Goal: Transaction & Acquisition: Book appointment/travel/reservation

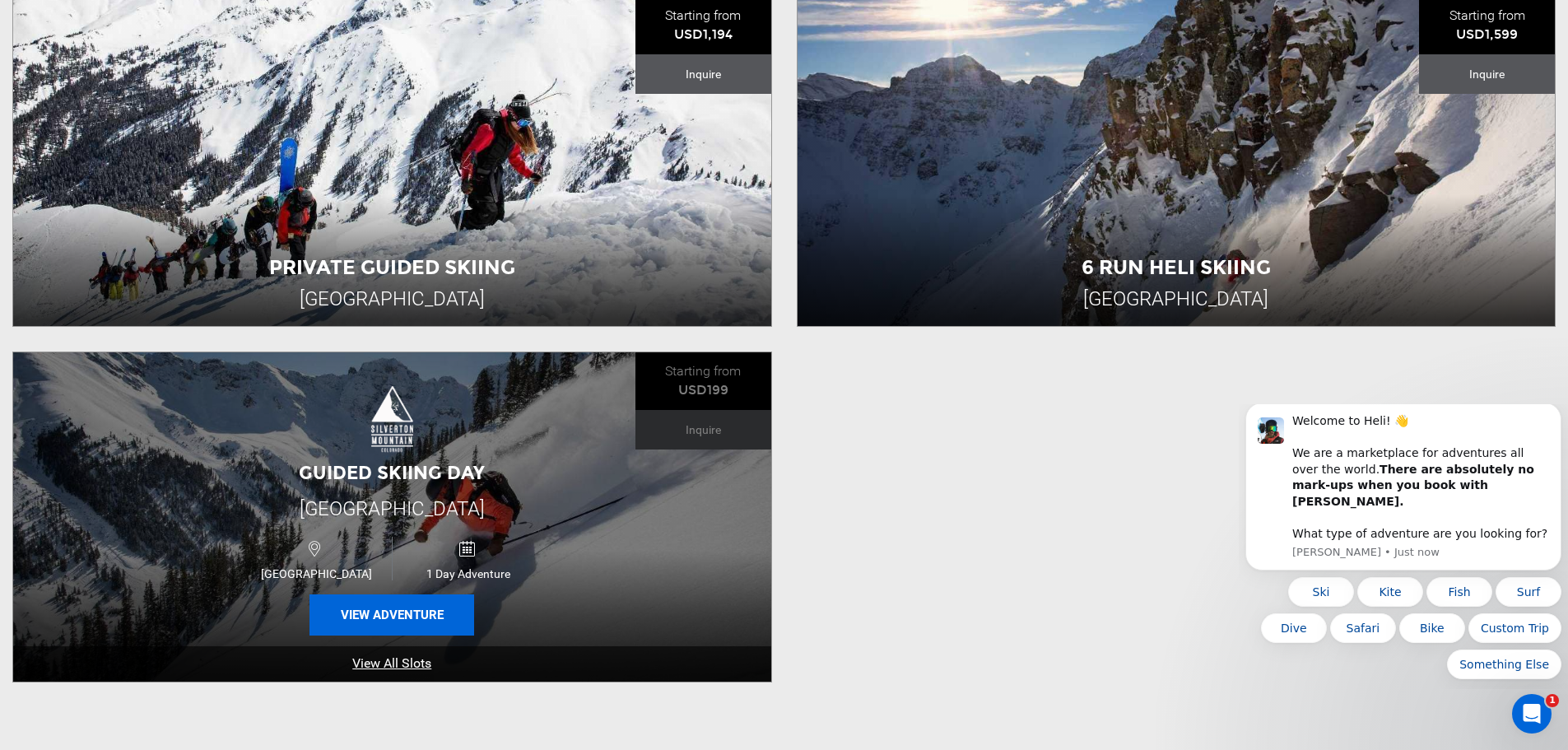
click at [383, 616] on button "View Adventure" at bounding box center [392, 614] width 164 height 41
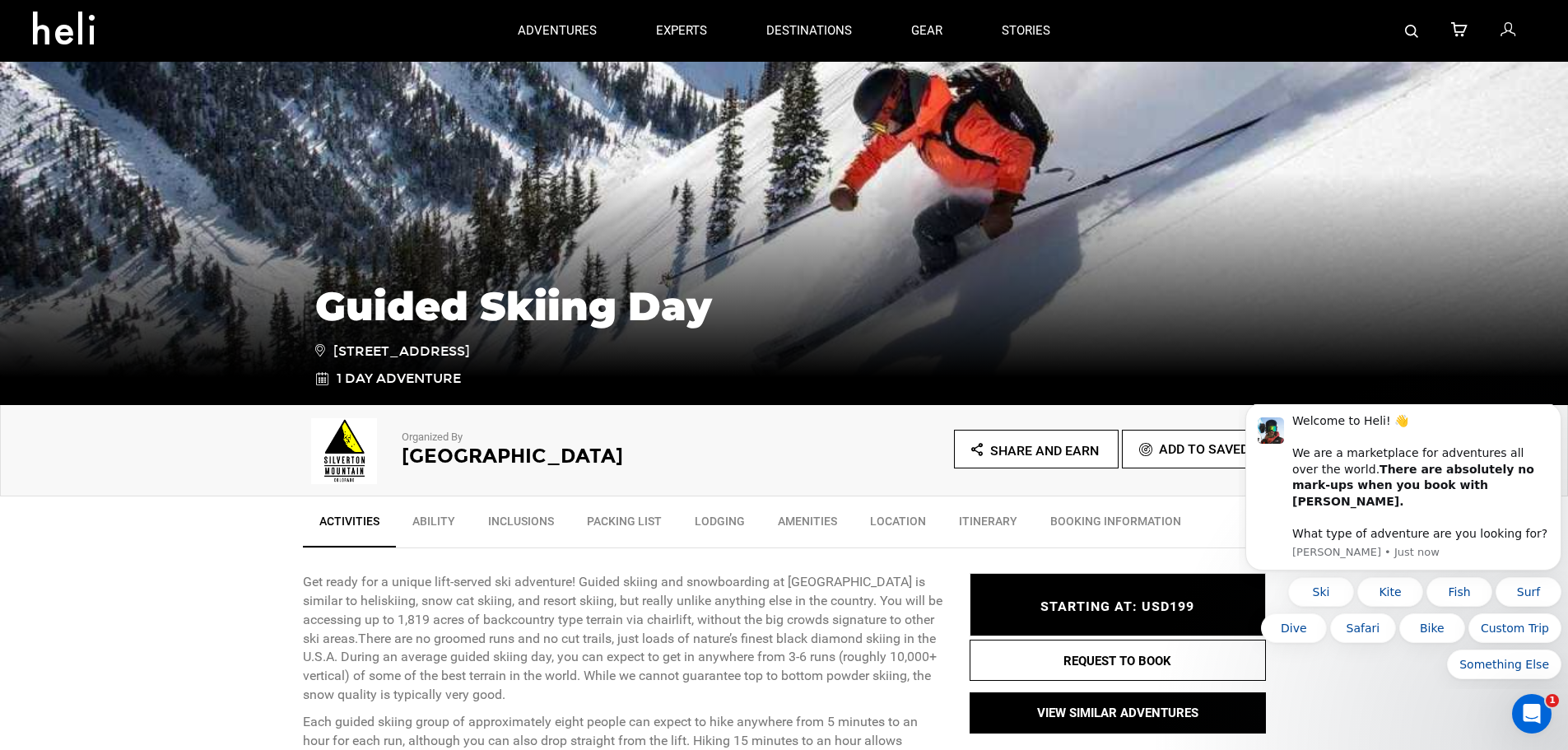
scroll to position [164, 0]
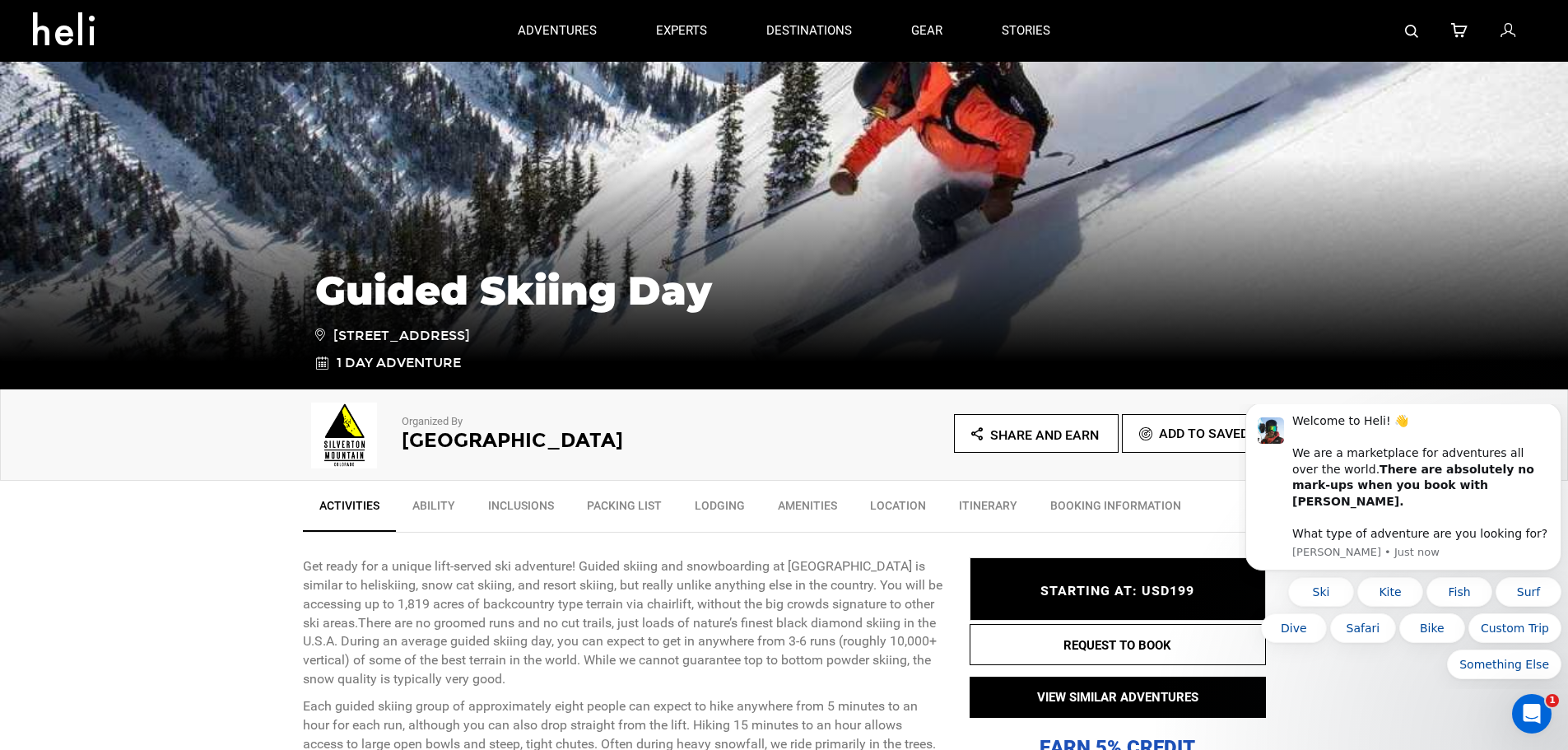
click at [1404, 286] on div "Guided Skiing Day [STREET_ADDRESS] 1 Day Adventure" at bounding box center [784, 266] width 1568 height 247
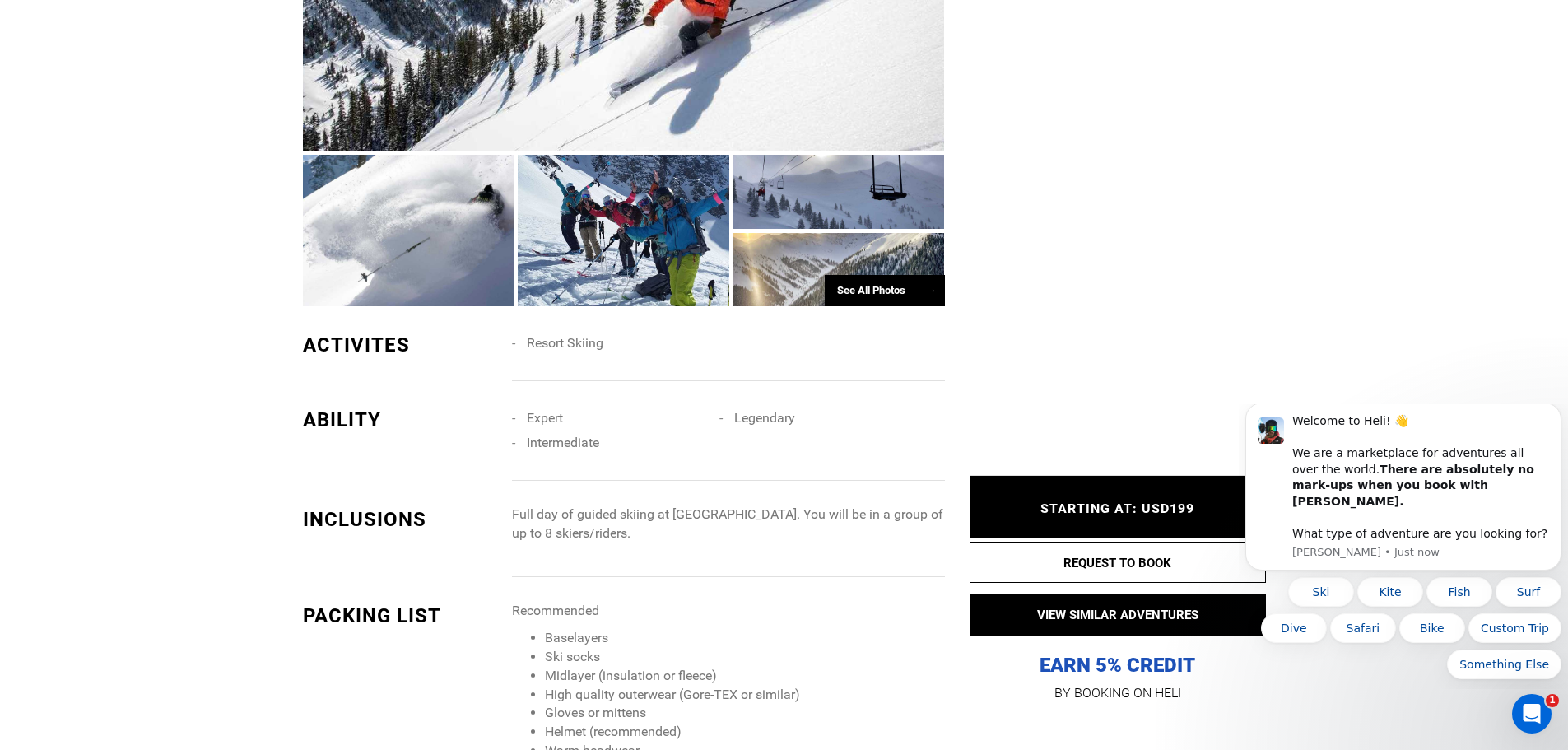
scroll to position [1234, 0]
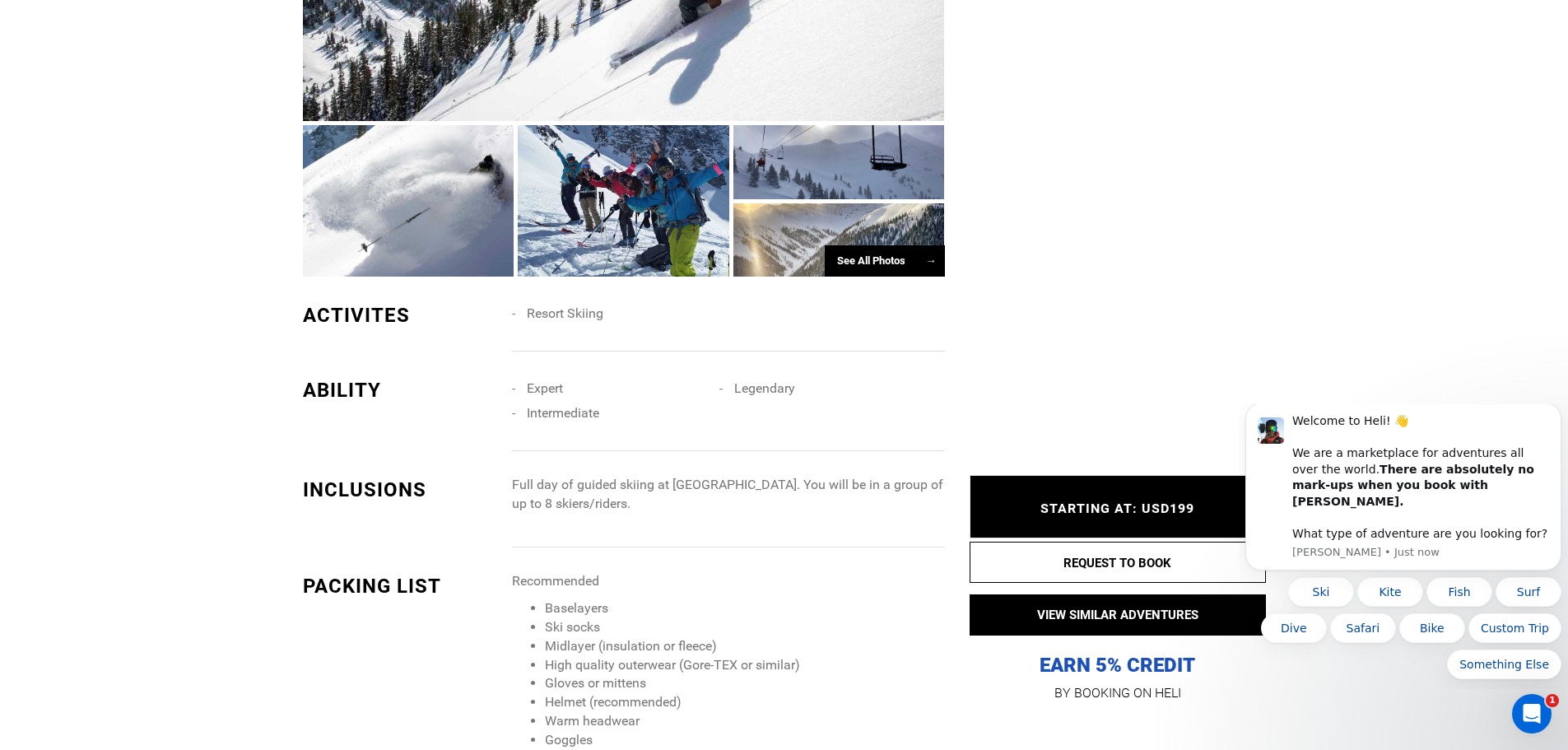
click at [908, 273] on div "See All Photos →" at bounding box center [884, 260] width 120 height 32
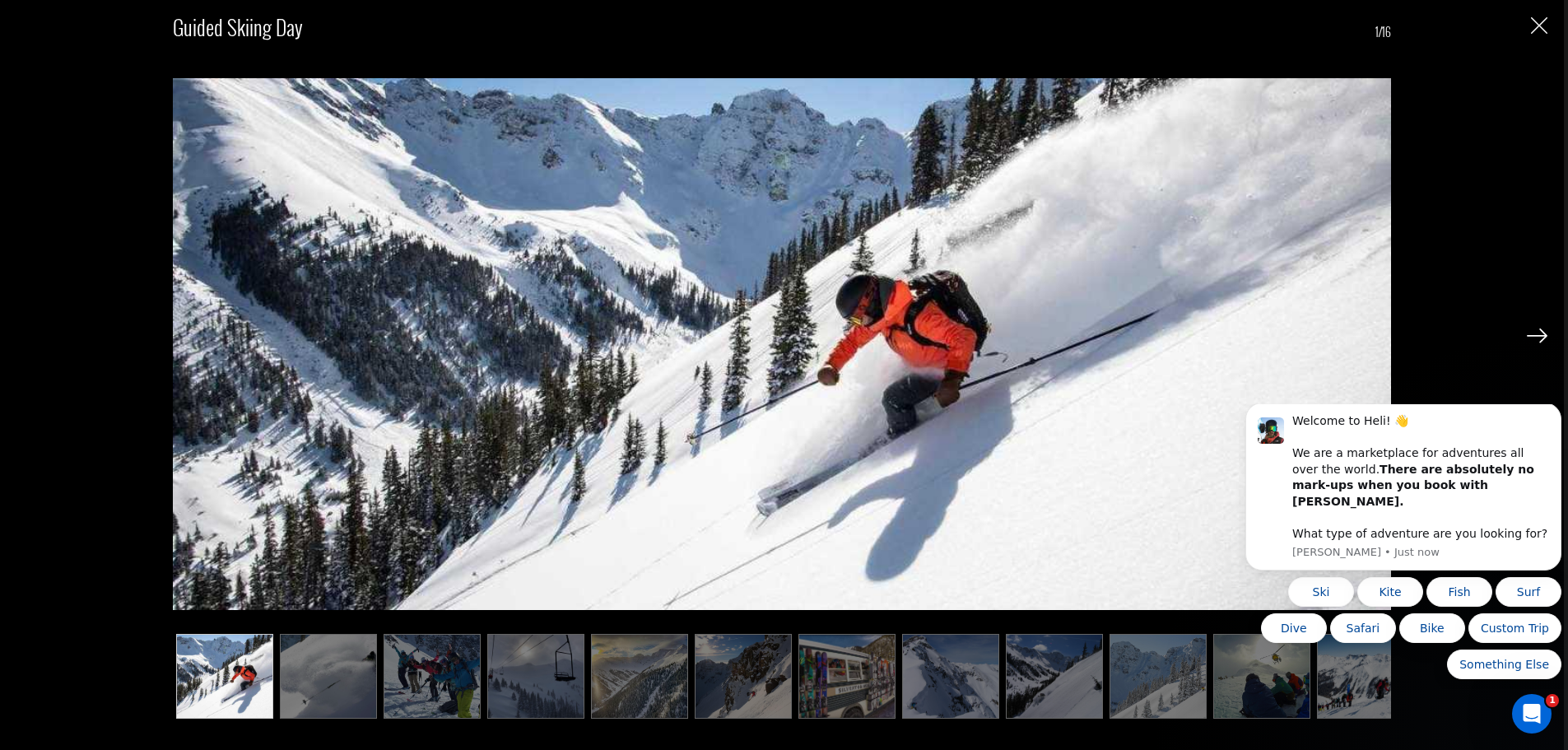
click at [1536, 334] on img at bounding box center [1537, 335] width 21 height 15
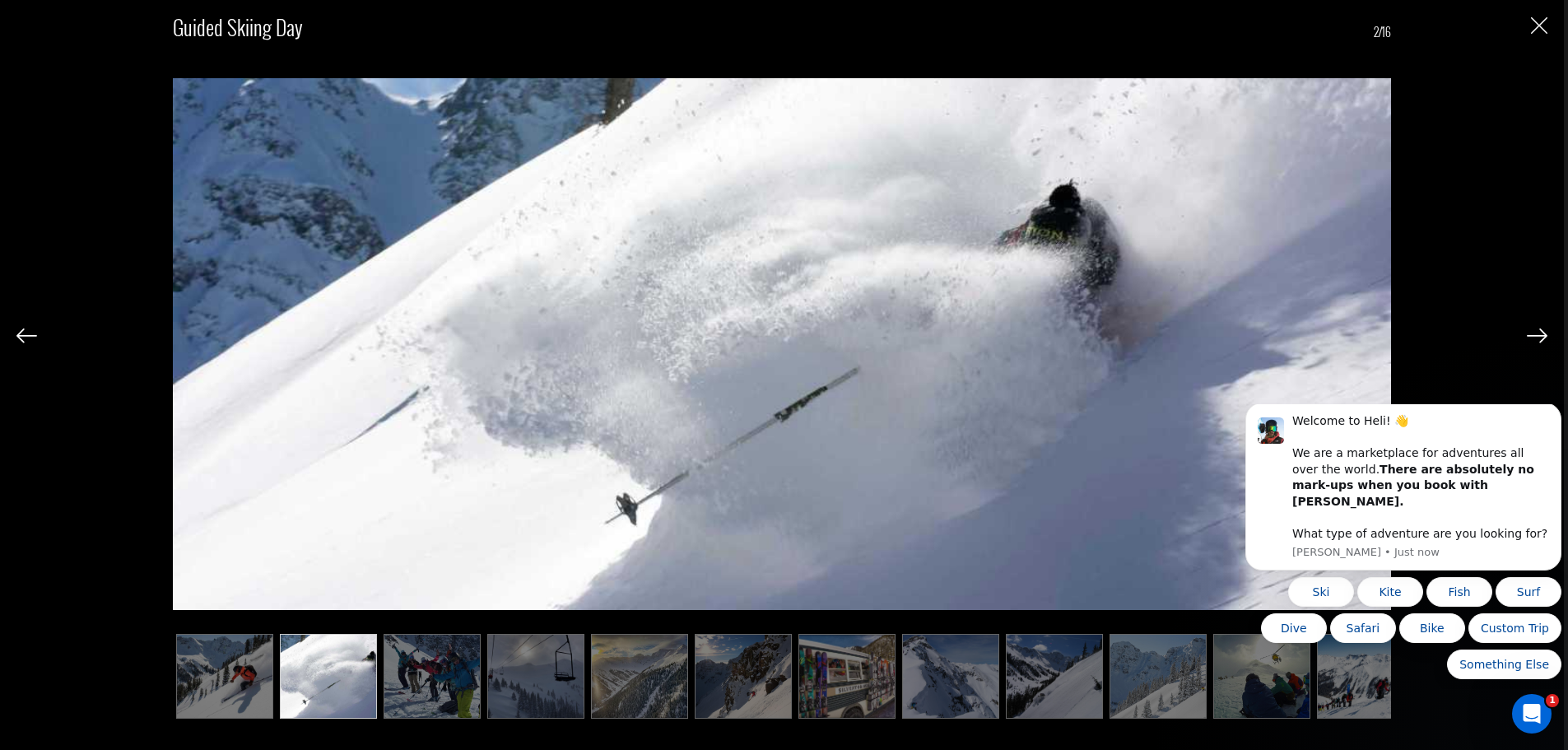
click at [1536, 334] on img at bounding box center [1537, 335] width 21 height 15
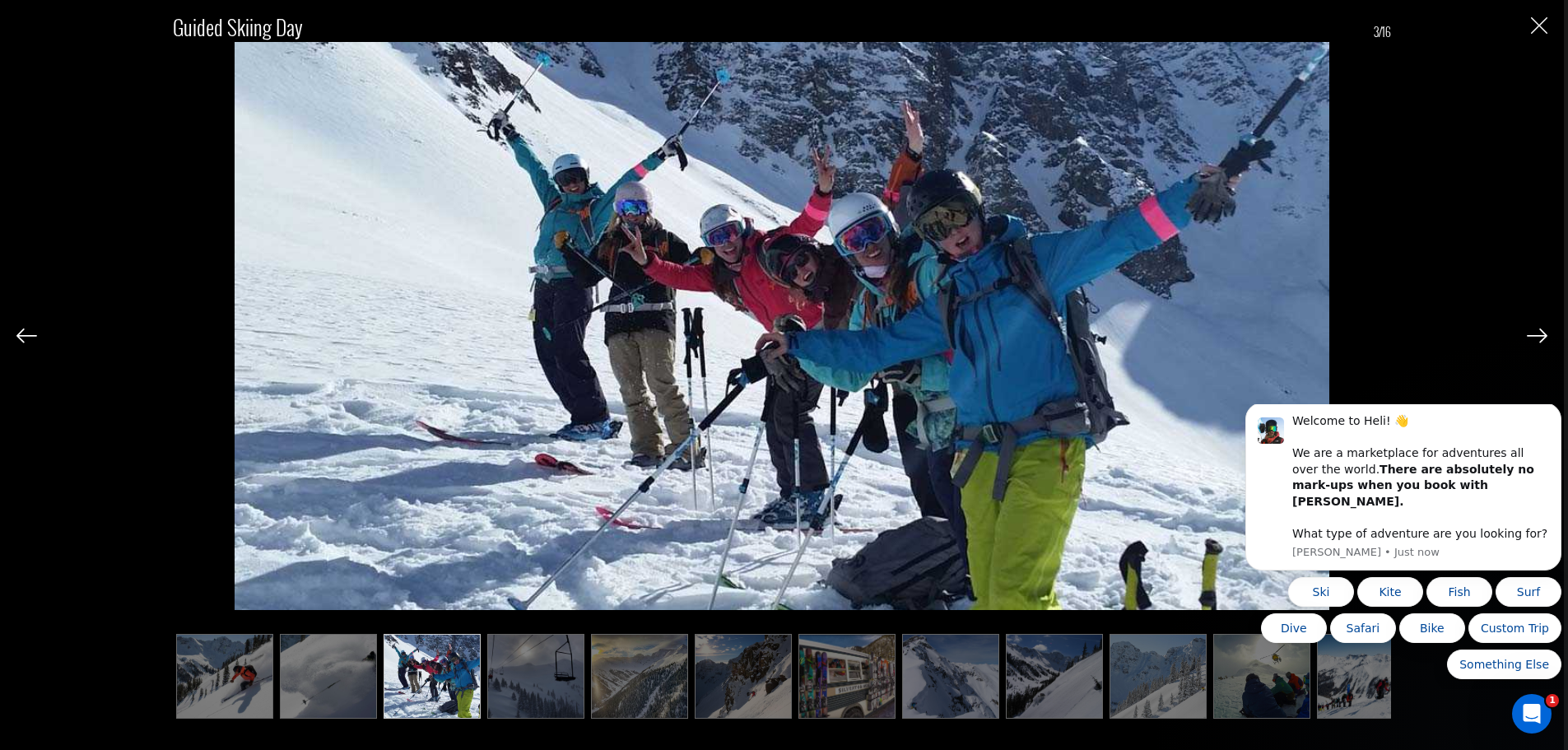
click at [1536, 334] on img at bounding box center [1537, 335] width 21 height 15
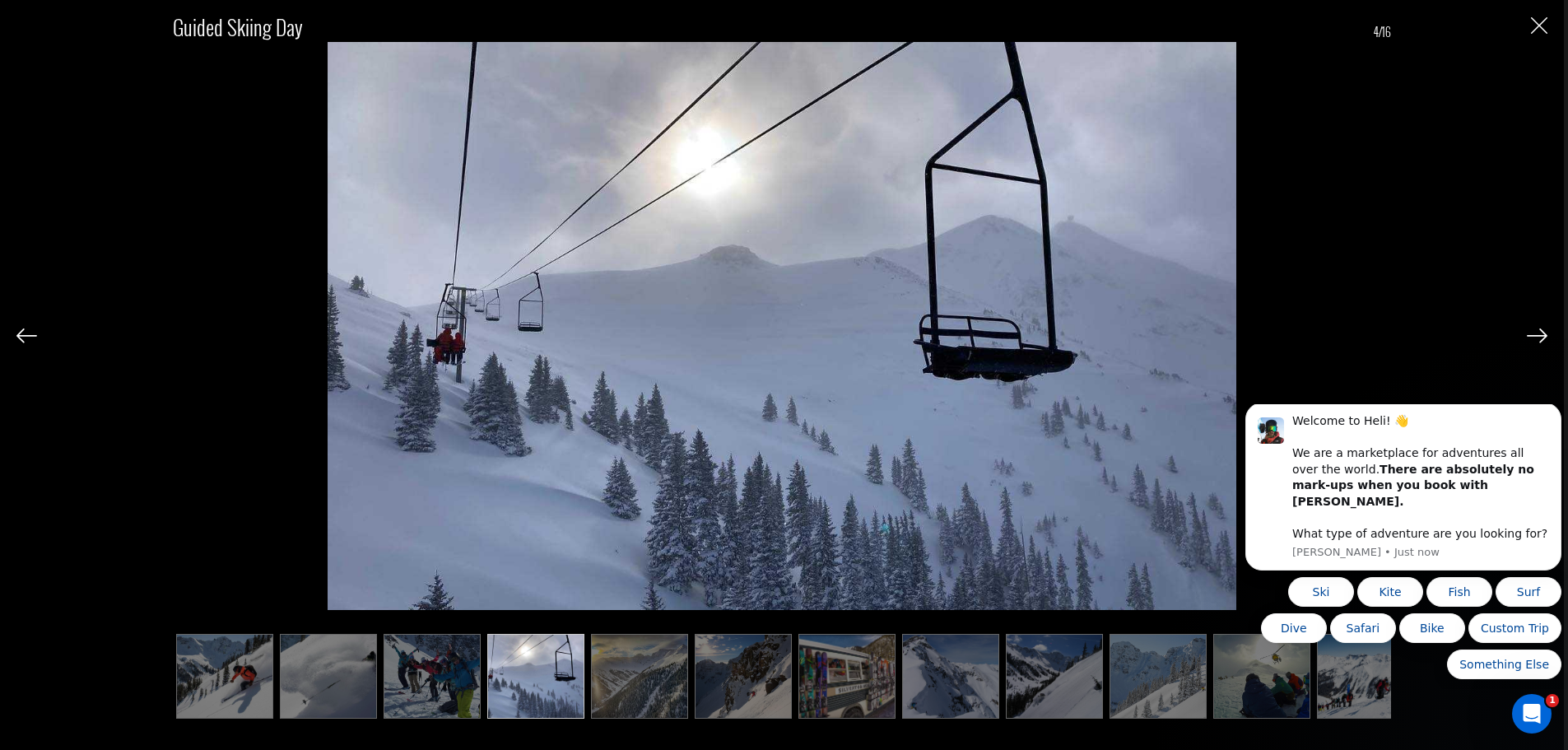
click at [1536, 334] on img at bounding box center [1537, 335] width 21 height 15
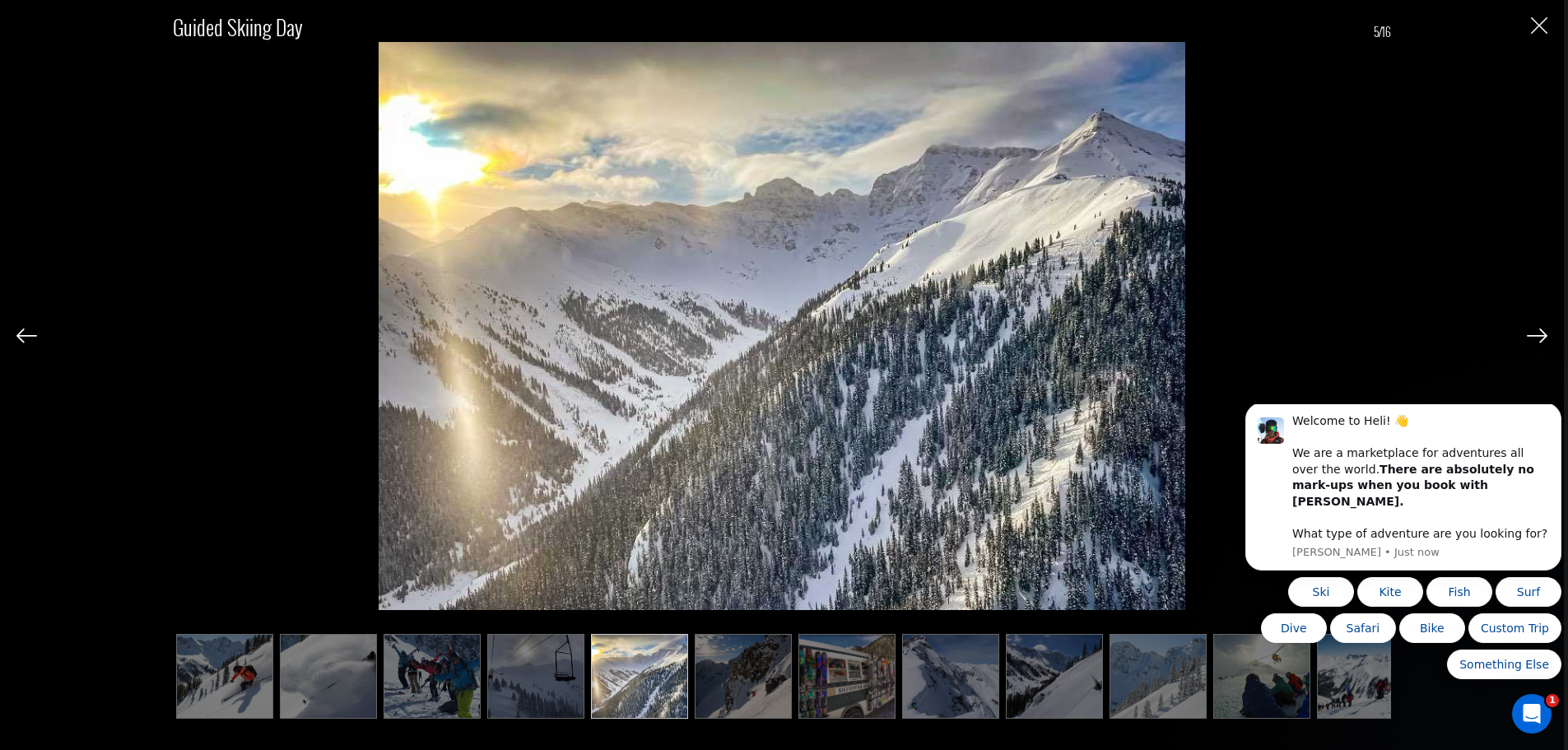
click at [1536, 334] on img at bounding box center [1537, 335] width 21 height 15
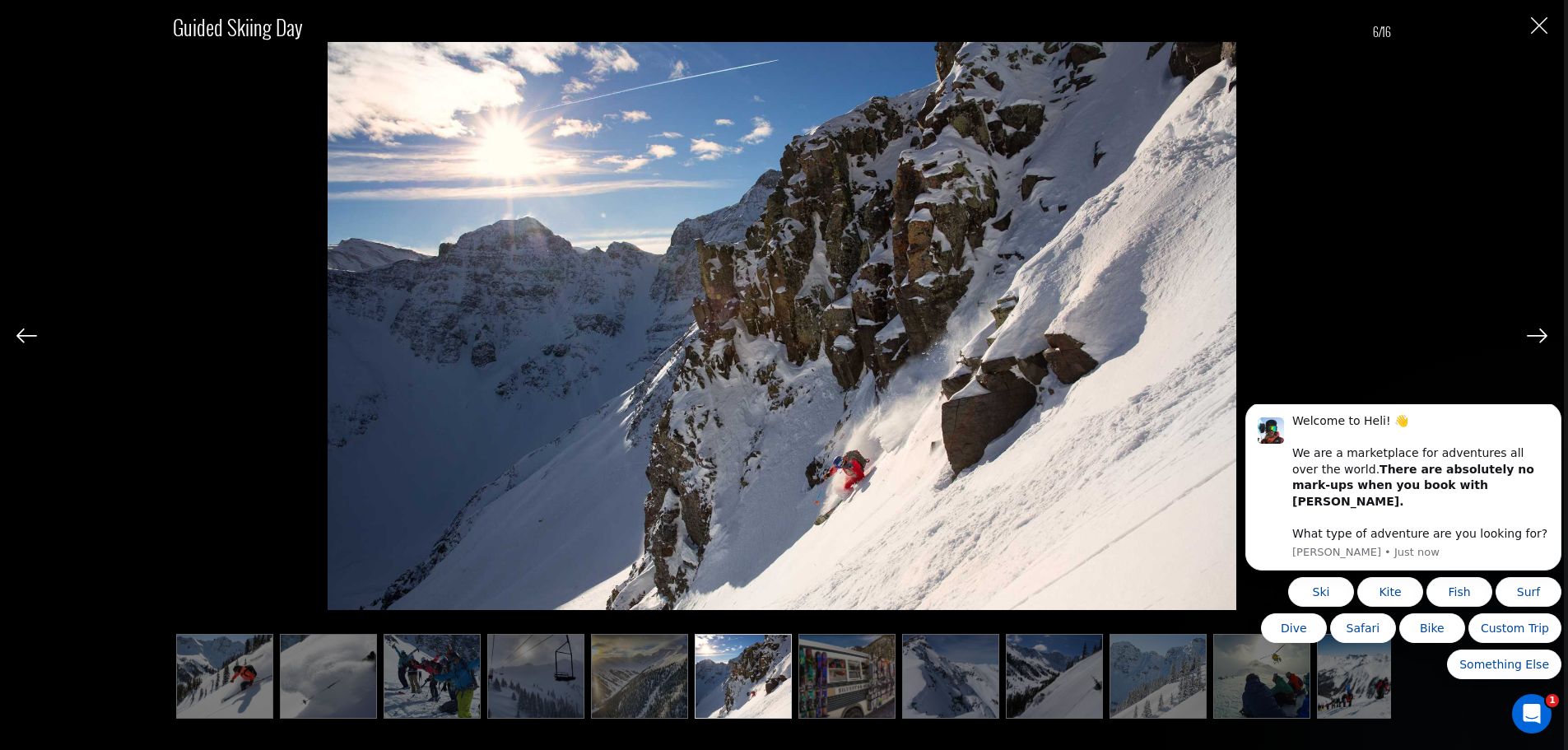
click at [1536, 334] on img at bounding box center [1537, 335] width 21 height 15
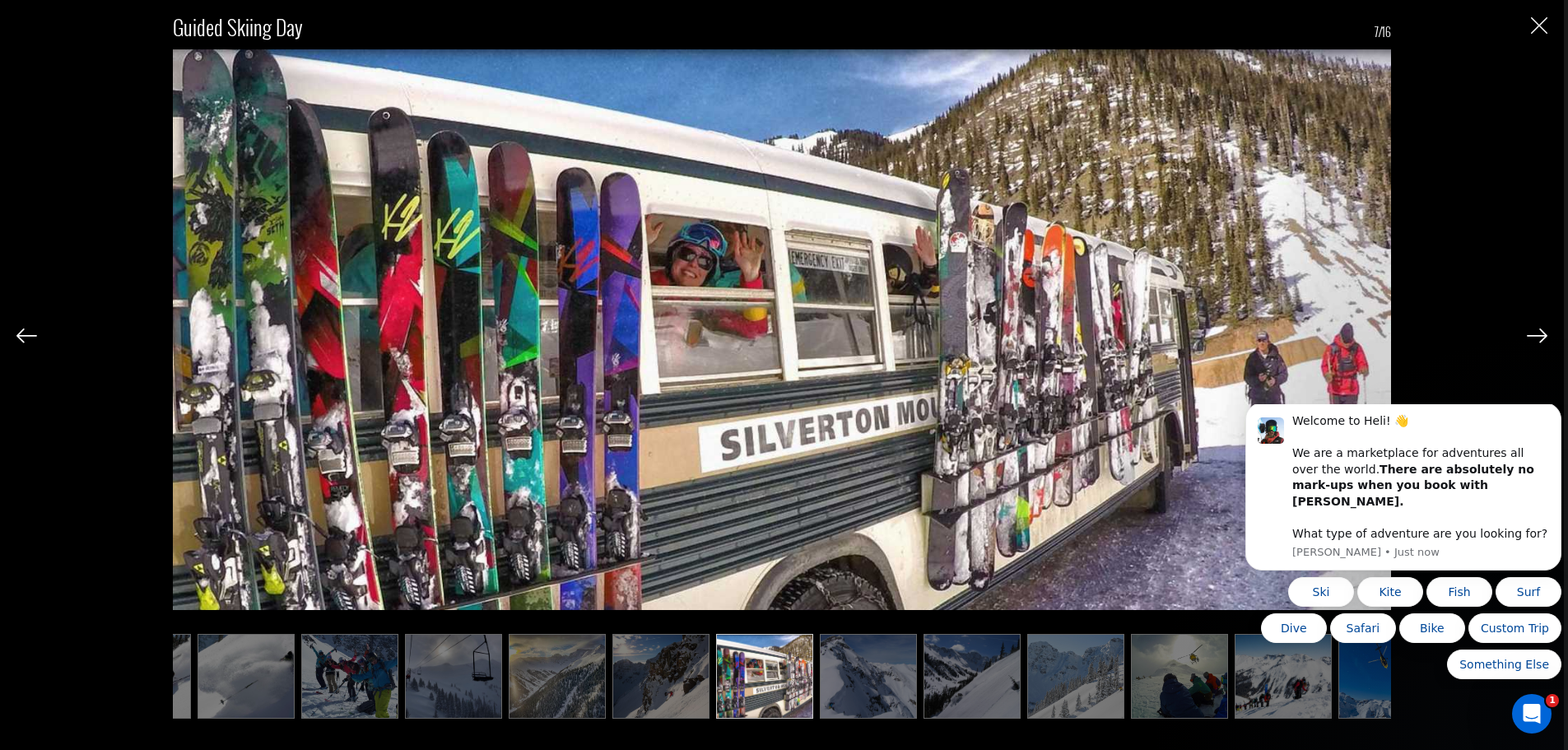
click at [1536, 334] on img at bounding box center [1537, 335] width 21 height 15
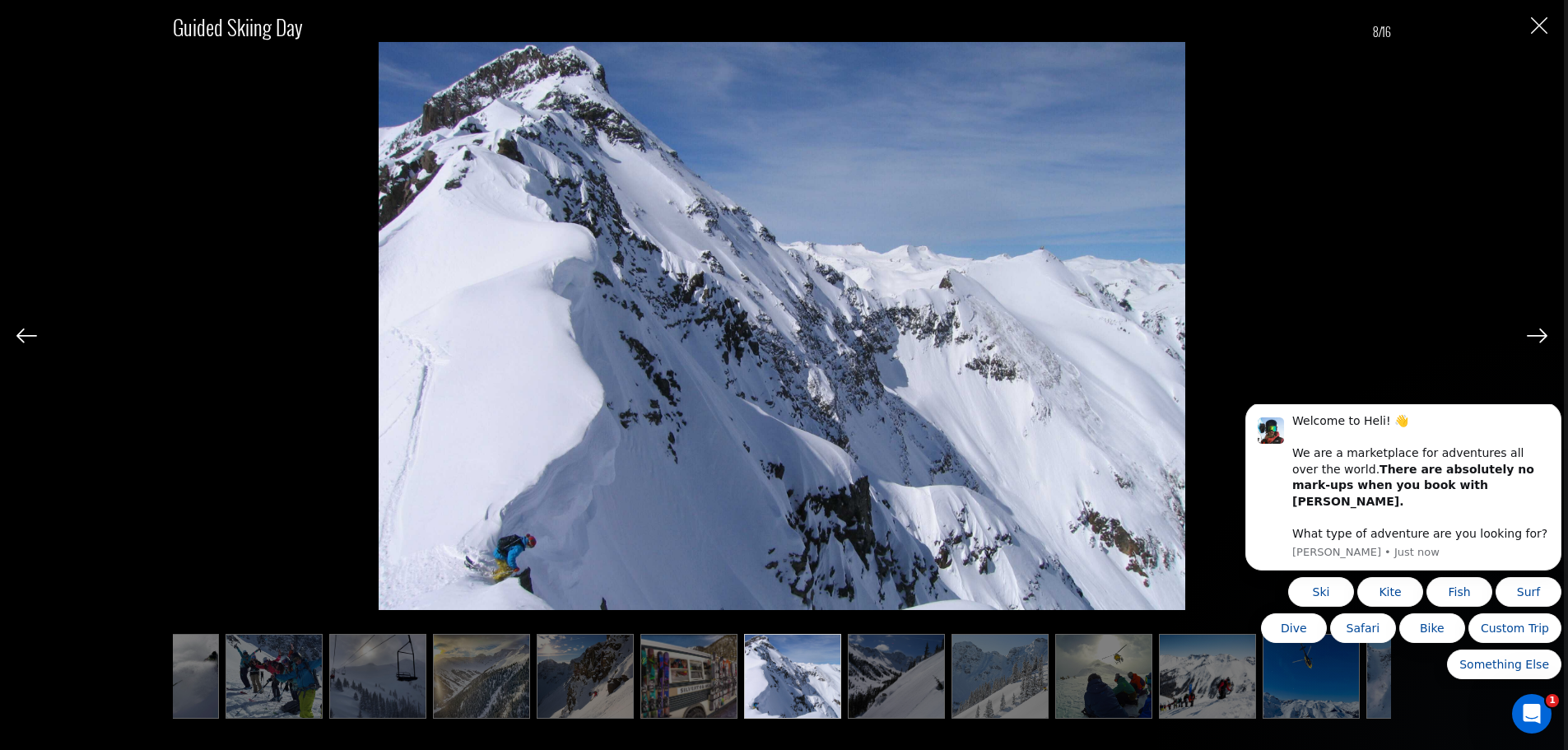
scroll to position [0, 164]
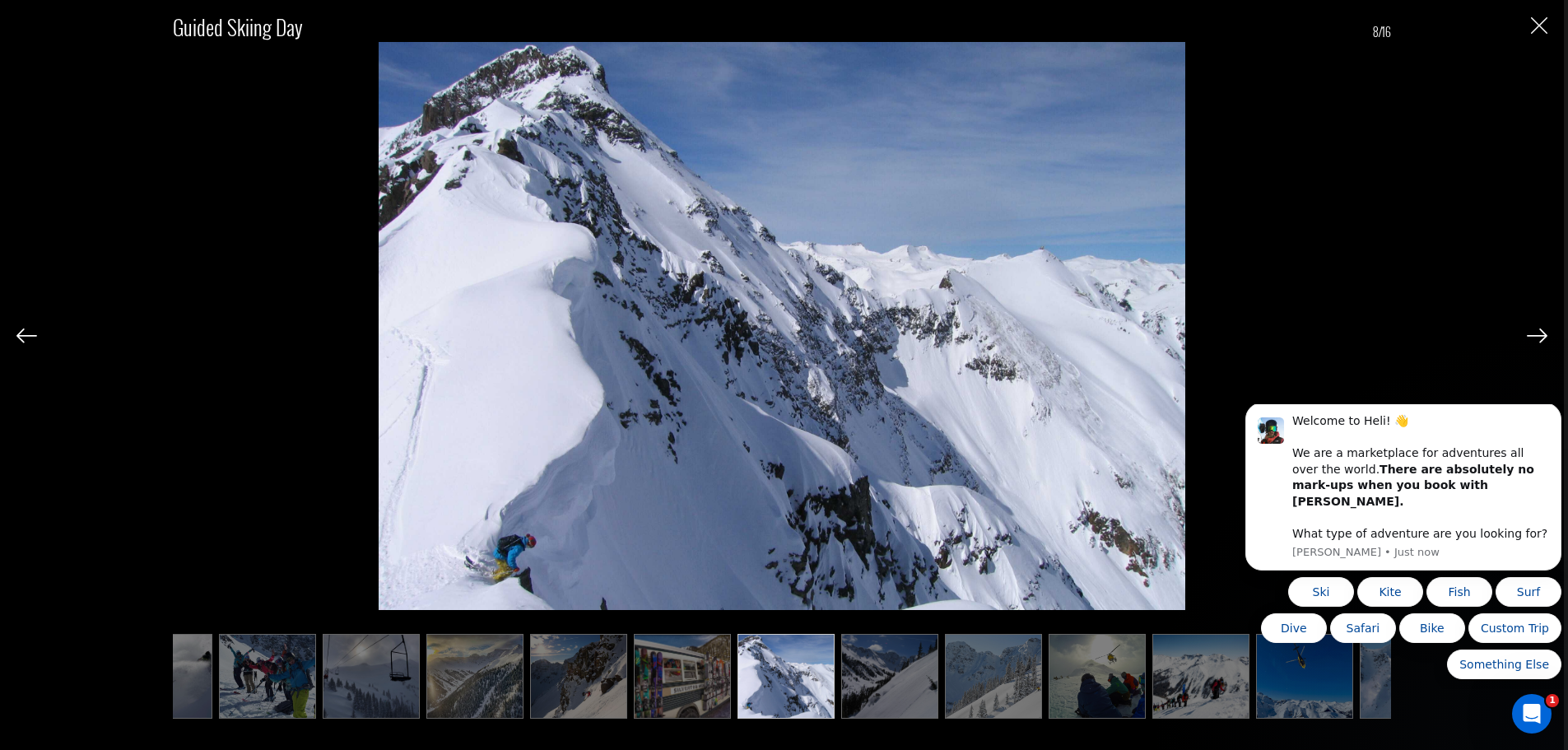
click at [1545, 22] on img "Close" at bounding box center [1539, 26] width 16 height 16
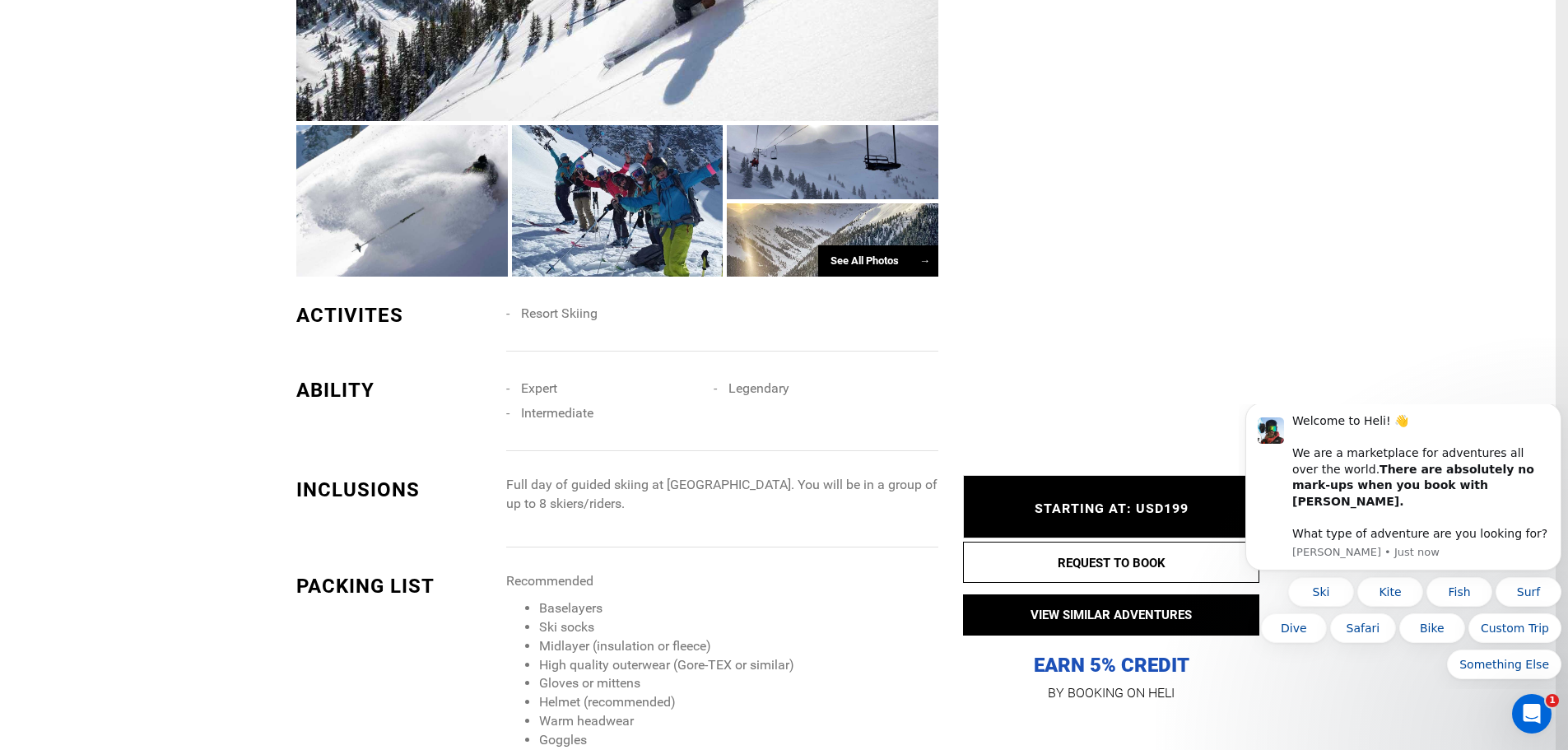
scroll to position [0, 0]
